Goal: Task Accomplishment & Management: Use online tool/utility

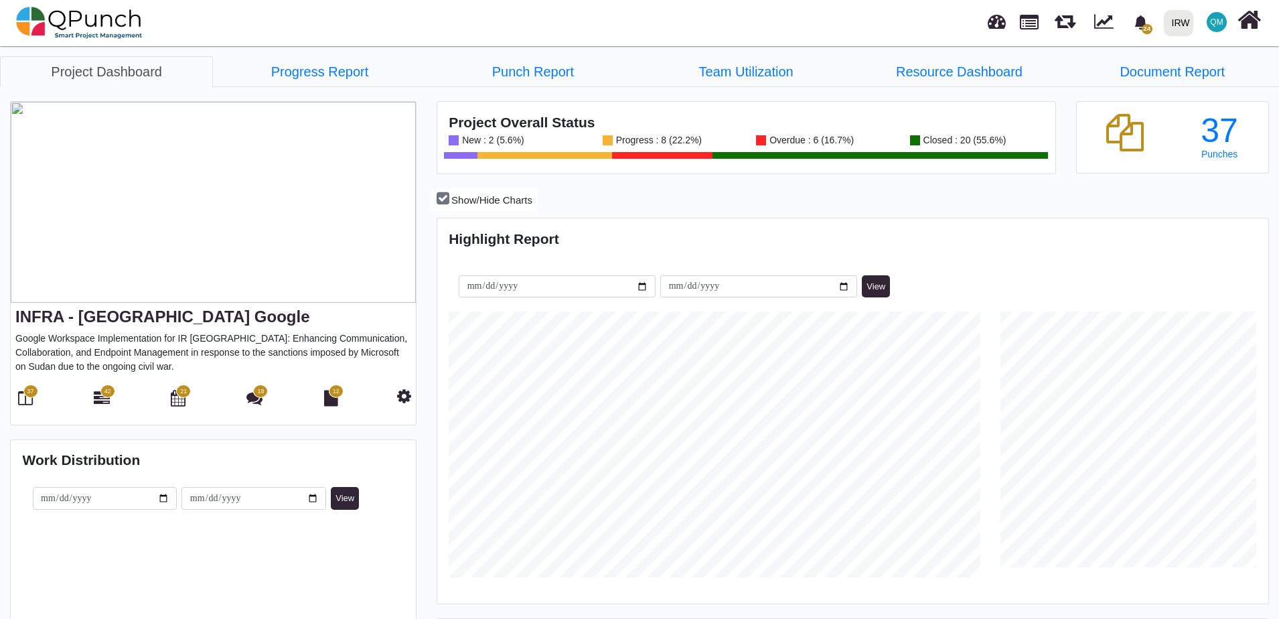
scroll to position [266, 276]
click at [101, 399] on icon at bounding box center [102, 398] width 16 height 16
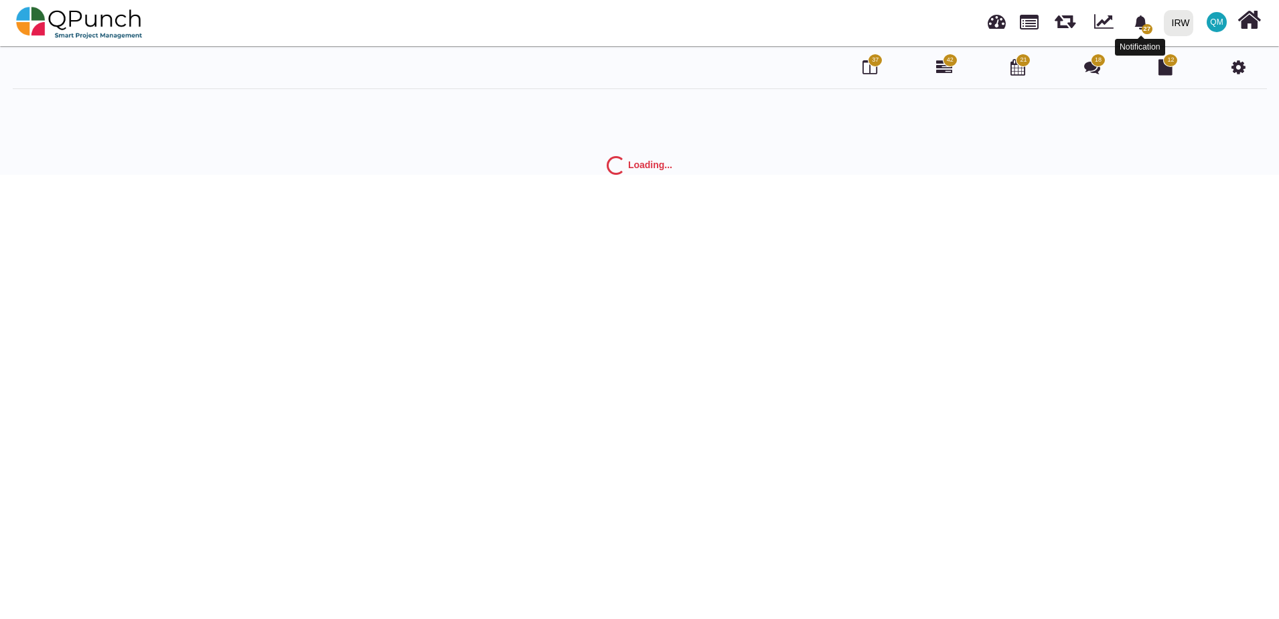
click at [1146, 23] on icon "bell fill" at bounding box center [1141, 22] width 12 height 14
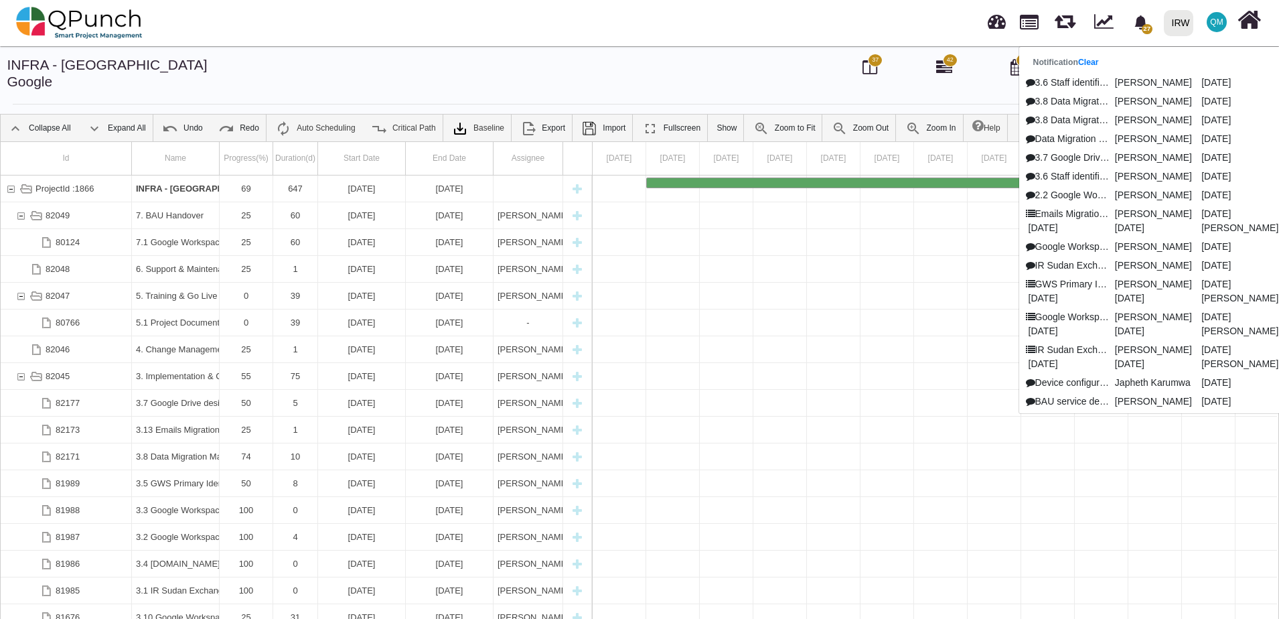
click at [744, 25] on div "27 Notification Clear 3.6 Staff identification for Google Workspace Francis Ndi…" at bounding box center [915, 23] width 696 height 44
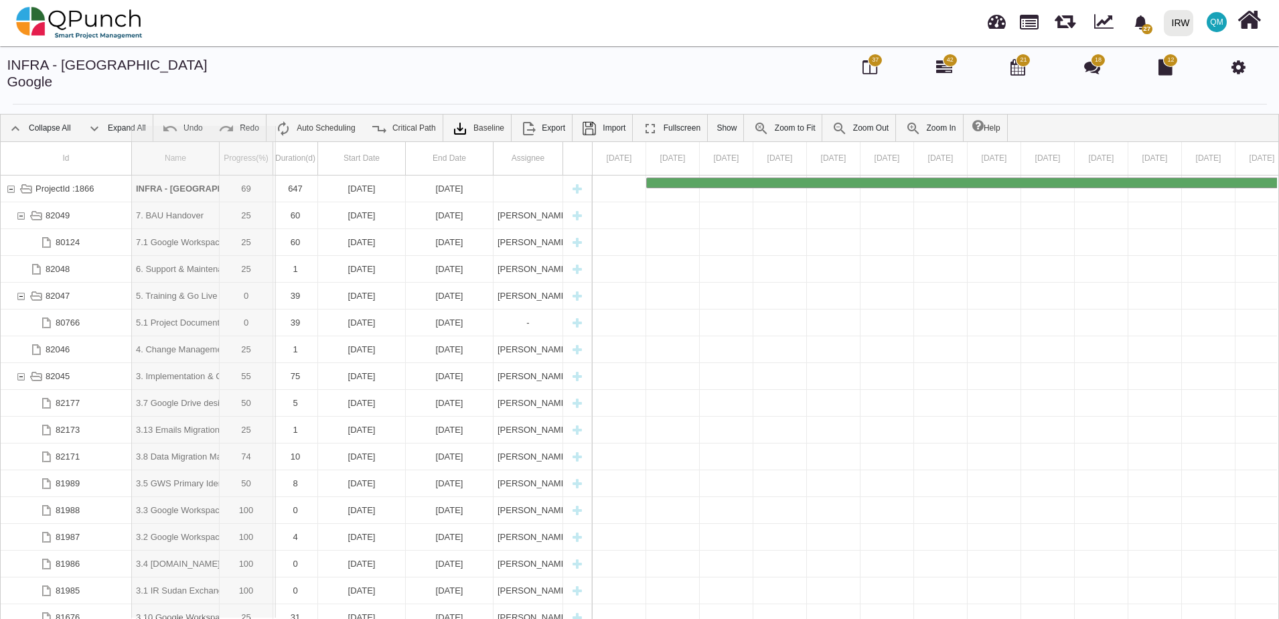
drag, startPoint x: 218, startPoint y: 141, endPoint x: 276, endPoint y: 143, distance: 57.6
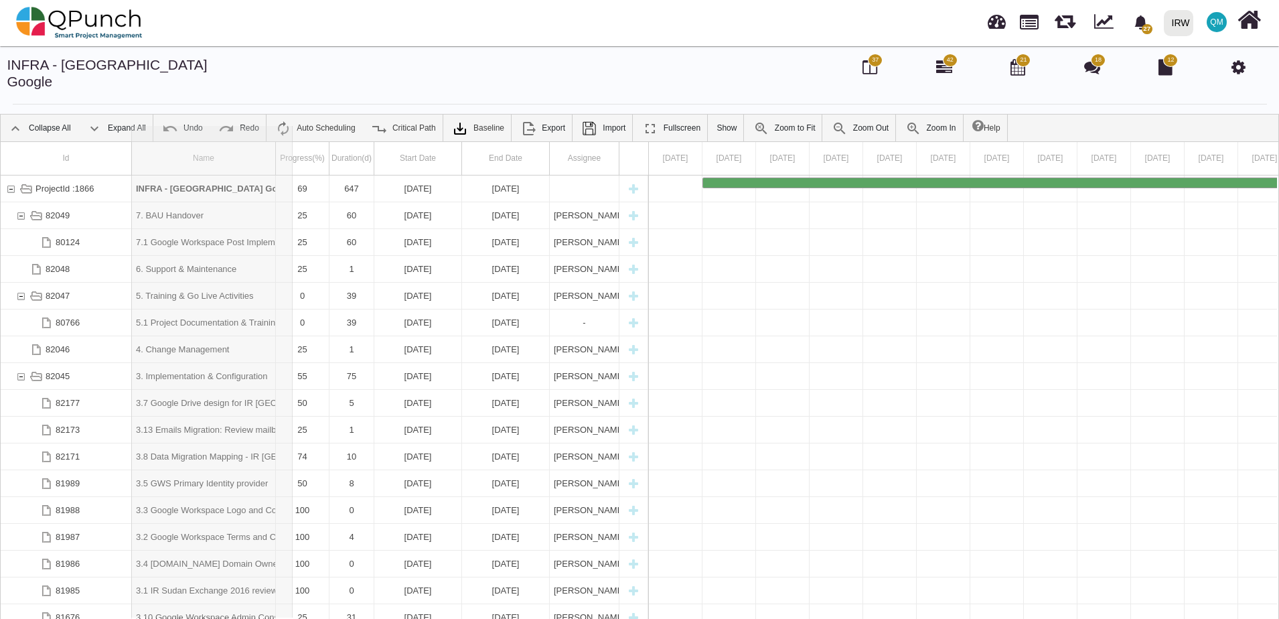
drag, startPoint x: 276, startPoint y: 143, endPoint x: 293, endPoint y: 143, distance: 16.7
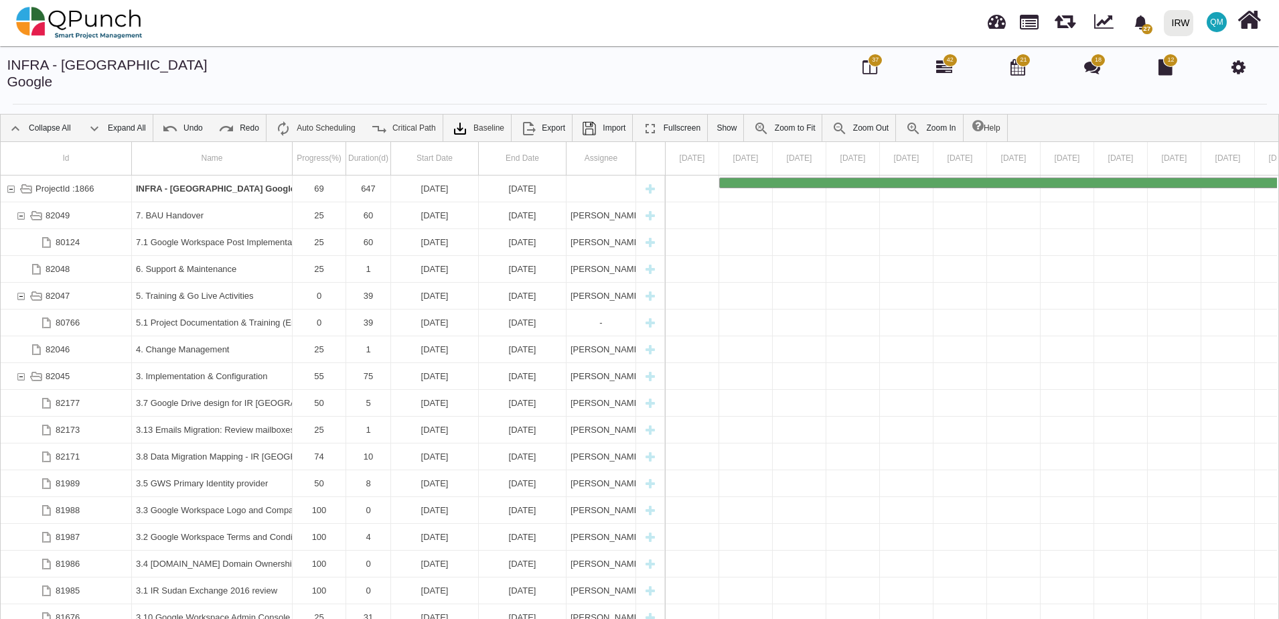
click at [875, 66] on span "37" at bounding box center [875, 60] width 15 height 13
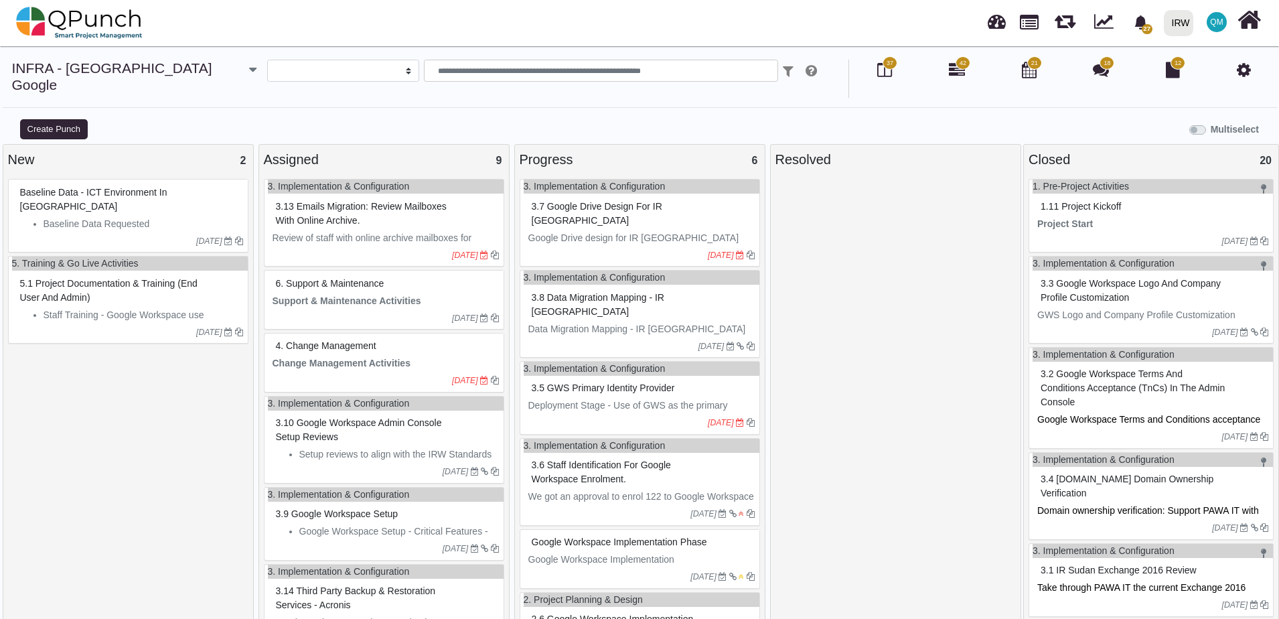
select select
